Goal: Task Accomplishment & Management: Use online tool/utility

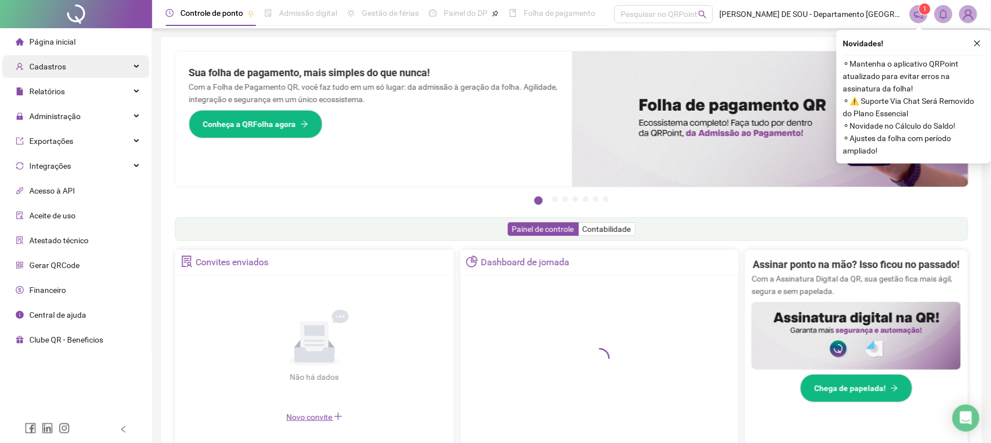
click at [57, 67] on span "Cadastros" at bounding box center [47, 66] width 37 height 9
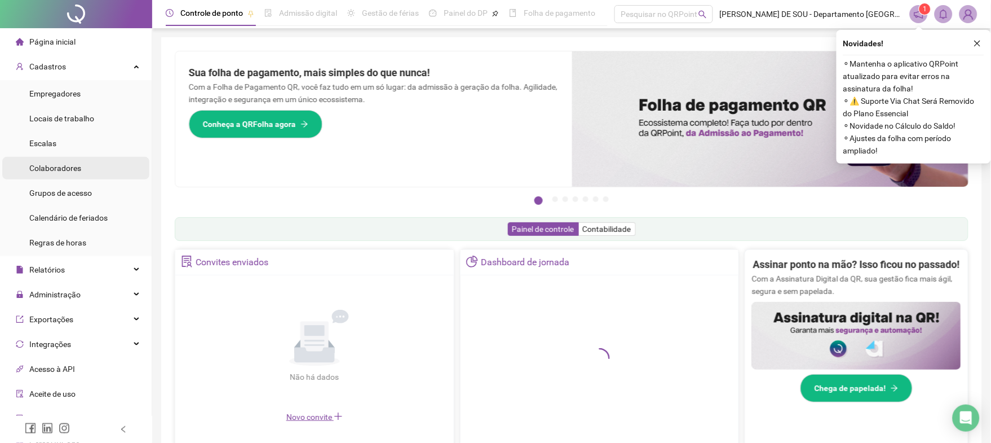
click at [62, 167] on span "Colaboradores" at bounding box center [55, 168] width 52 height 9
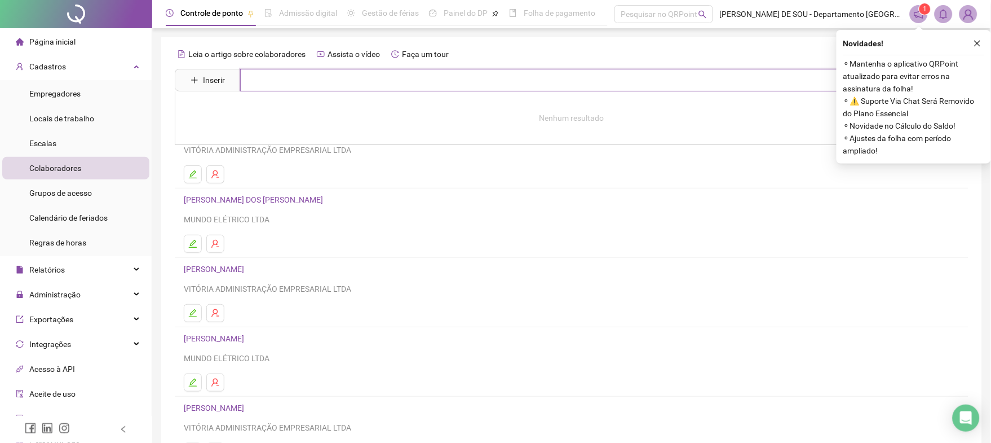
click at [259, 78] on input "text" at bounding box center [579, 80] width 679 height 23
type input "****"
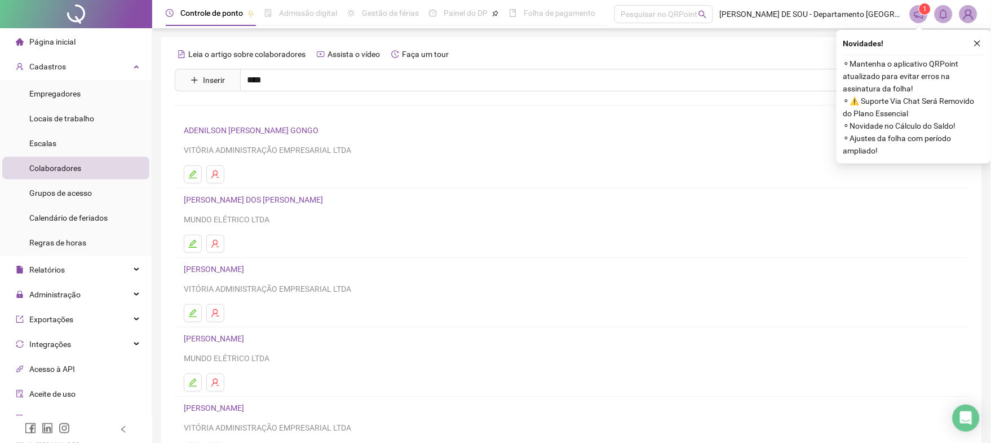
click at [246, 116] on link "[PERSON_NAME] DOS [PERSON_NAME]" at bounding box center [265, 113] width 139 height 9
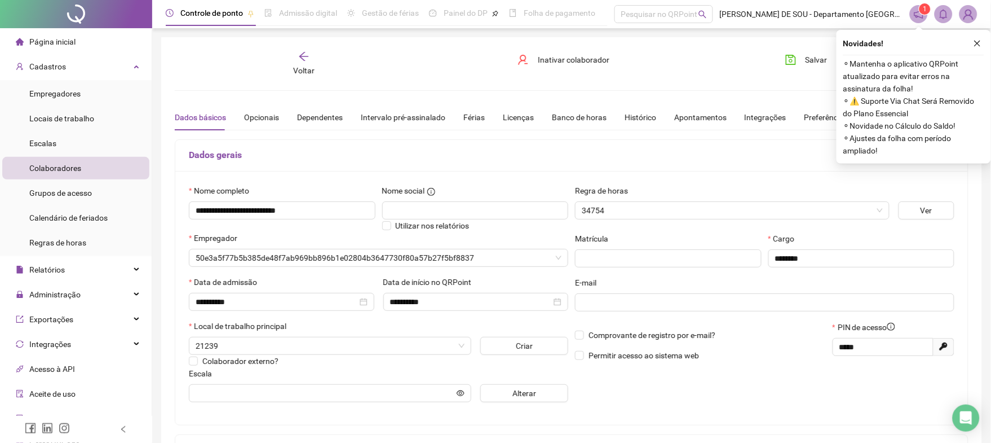
type input "*********"
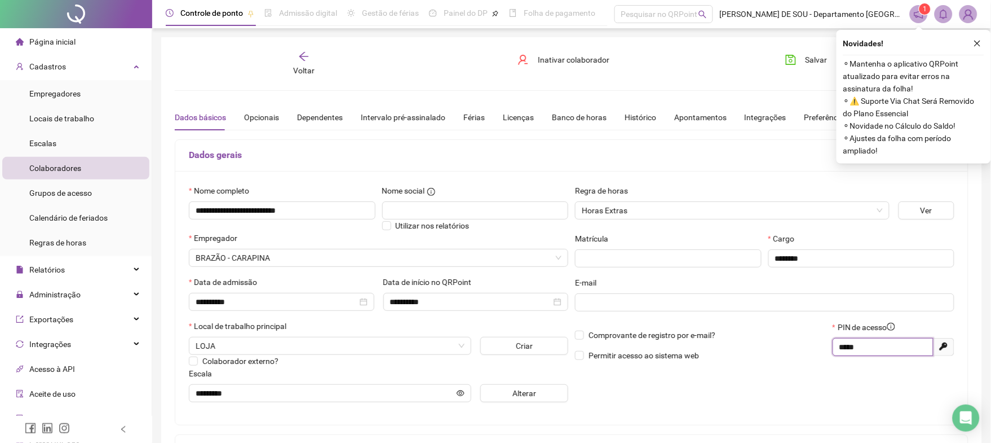
drag, startPoint x: 864, startPoint y: 349, endPoint x: 810, endPoint y: 348, distance: 54.1
click at [810, 348] on div "Comprovante de registro por e-mail? Permitir acesso ao sistema web PIN de acess…" at bounding box center [765, 345] width 386 height 48
click at [44, 91] on span "Empregadores" at bounding box center [54, 93] width 51 height 9
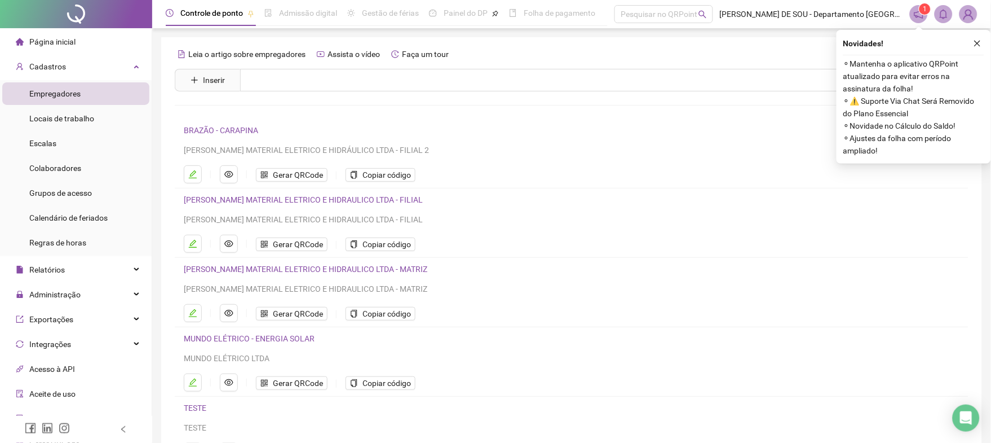
click at [230, 127] on link "BRAZÃO - CARAPINA" at bounding box center [221, 130] width 74 height 9
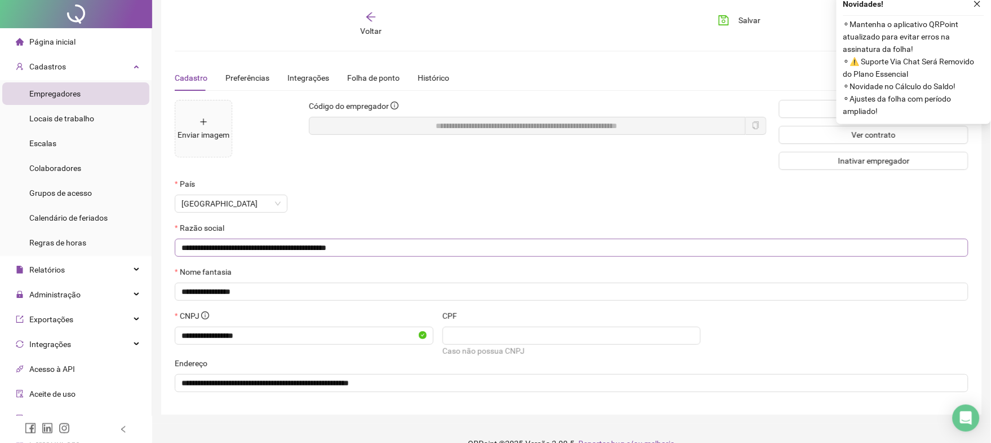
scroll to position [61, 0]
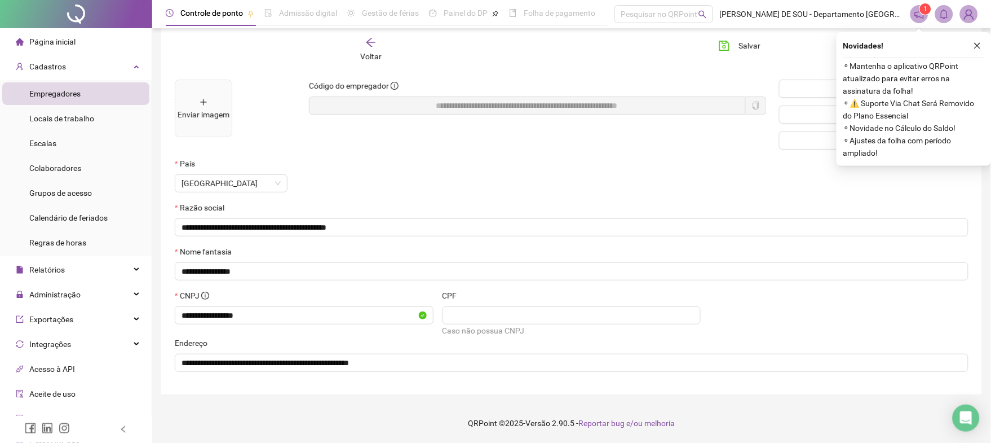
click at [59, 95] on span "Empregadores" at bounding box center [54, 93] width 51 height 9
click at [47, 92] on span "Empregadores" at bounding box center [54, 93] width 51 height 9
click at [52, 63] on span "Cadastros" at bounding box center [47, 66] width 37 height 9
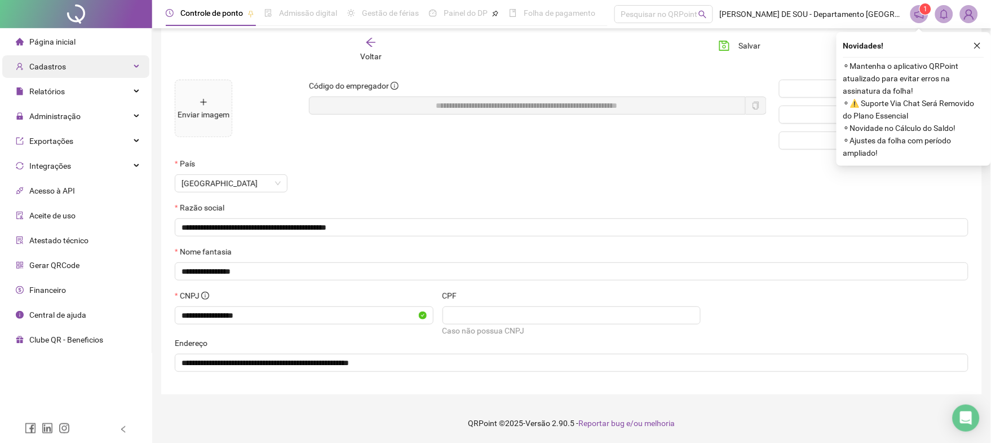
click at [46, 67] on span "Cadastros" at bounding box center [47, 66] width 37 height 9
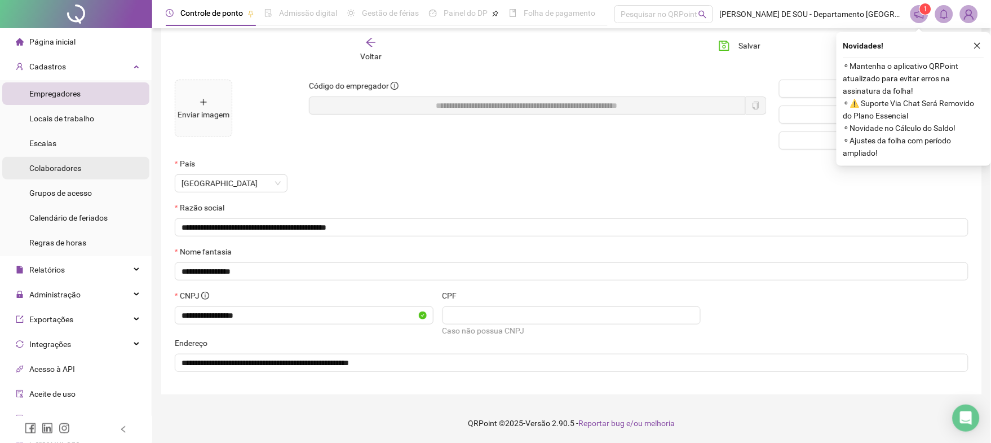
click at [48, 171] on span "Colaboradores" at bounding box center [55, 168] width 52 height 9
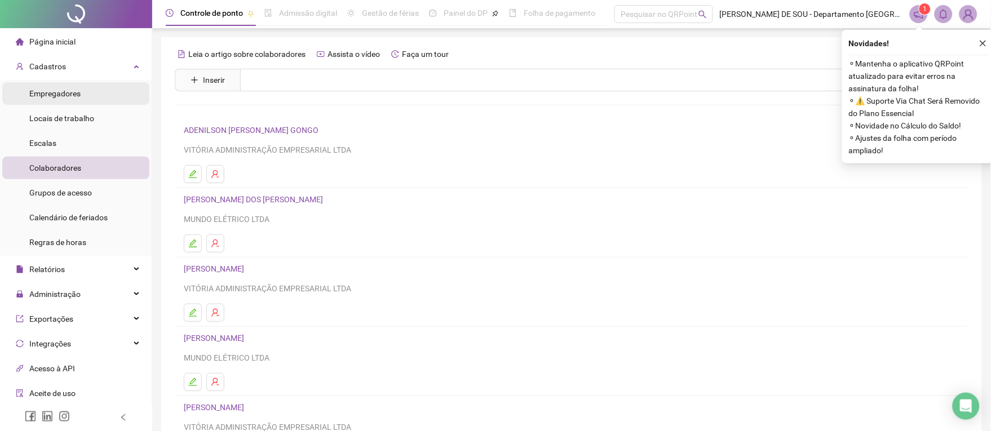
click at [48, 93] on span "Empregadores" at bounding box center [54, 93] width 51 height 9
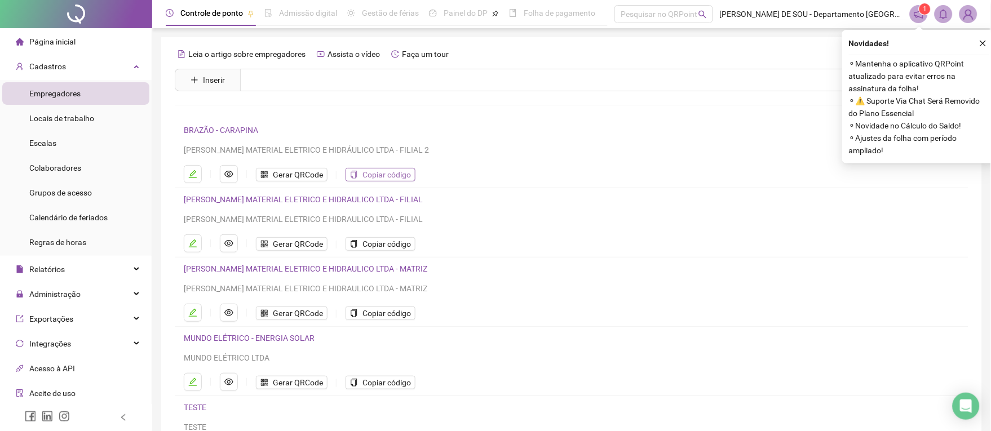
click at [372, 174] on span "Copiar código" at bounding box center [387, 175] width 48 height 12
